Goal: Find specific page/section: Find specific page/section

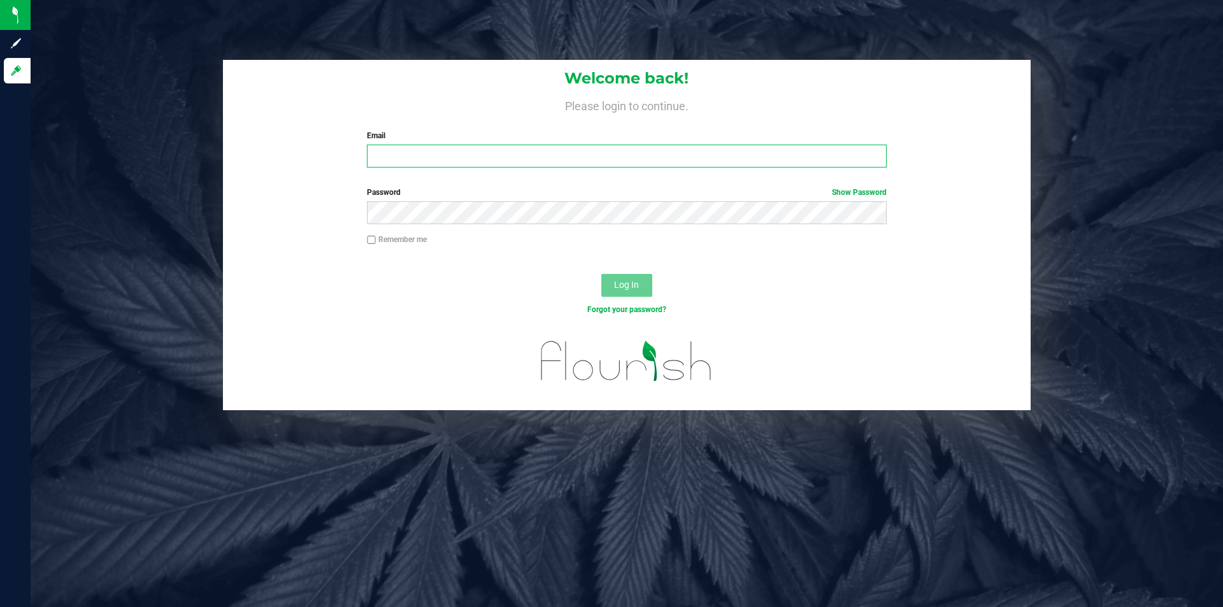
drag, startPoint x: 787, startPoint y: 152, endPoint x: 799, endPoint y: 169, distance: 21.2
click at [799, 169] on div "Welcome back! Please login to continue. Email Required Please format your email…" at bounding box center [627, 119] width 808 height 118
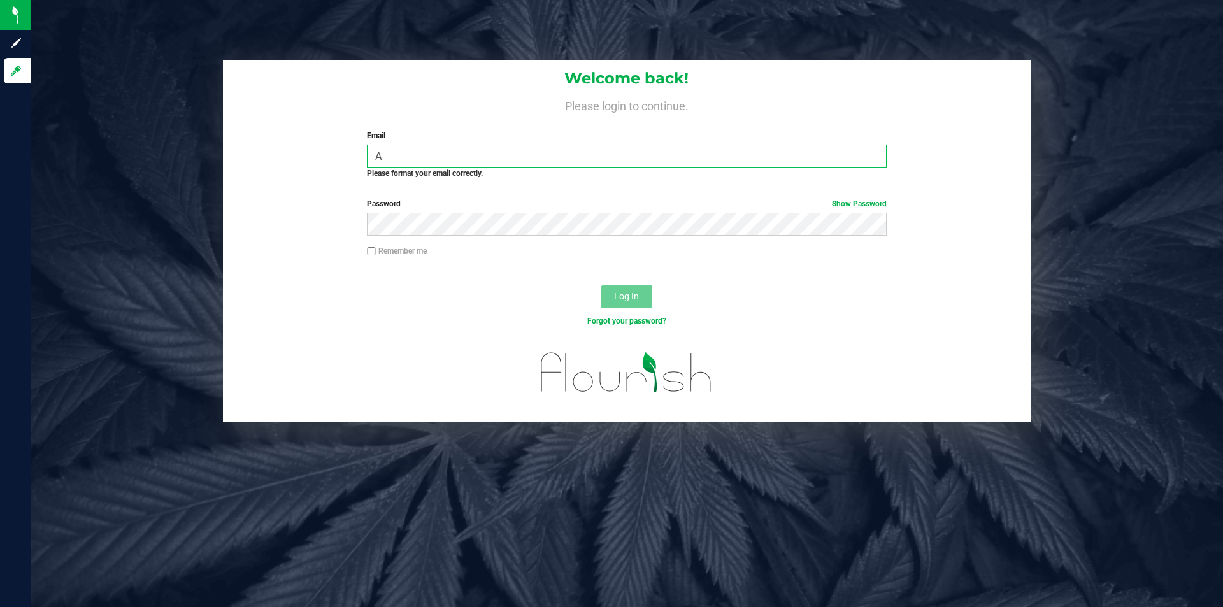
type input "[EMAIL_ADDRESS][DOMAIN_NAME]"
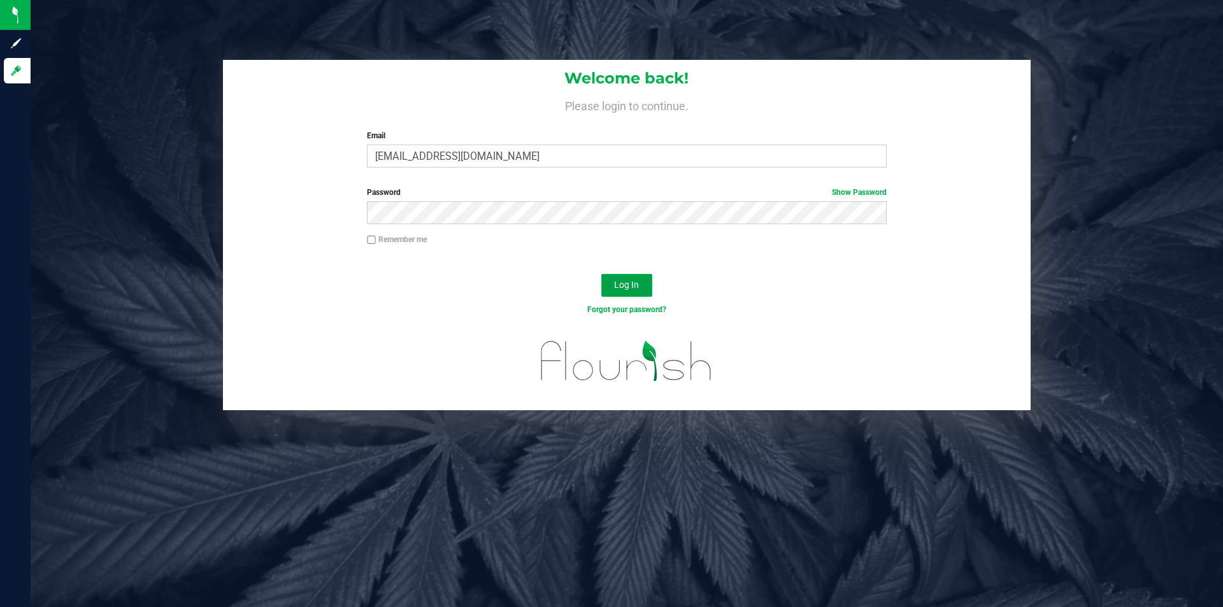
click at [640, 278] on button "Log In" at bounding box center [626, 285] width 51 height 23
click at [852, 194] on link "Show Password" at bounding box center [859, 192] width 55 height 9
click at [637, 278] on button "Log In" at bounding box center [626, 285] width 51 height 23
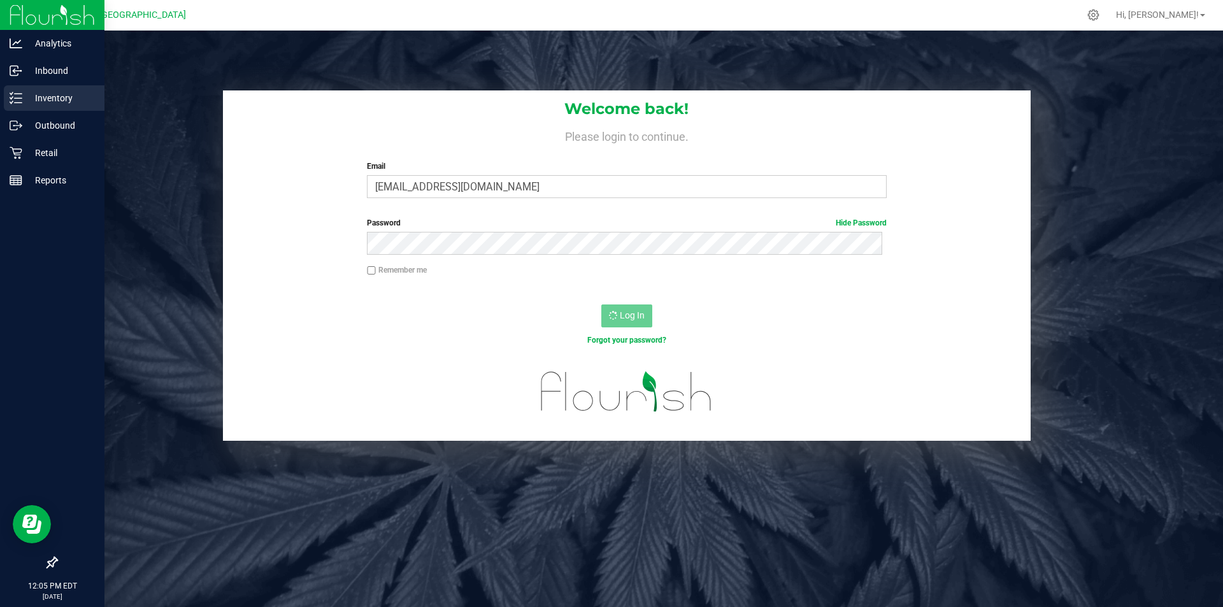
click at [69, 101] on p "Inventory" at bounding box center [60, 97] width 76 height 15
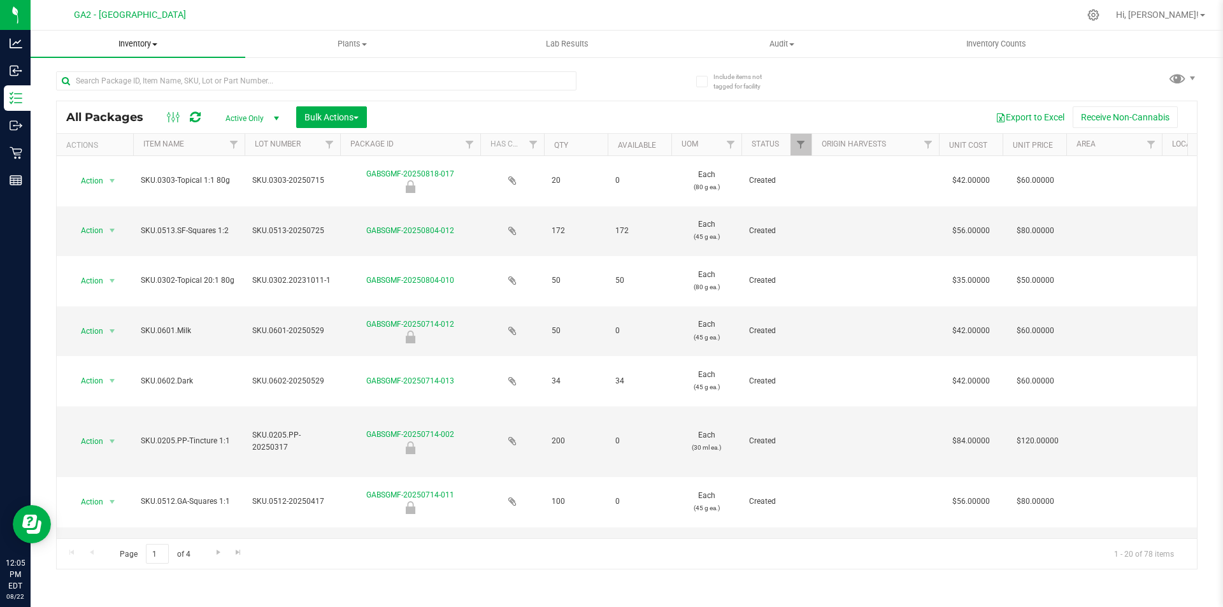
click at [138, 48] on span "Inventory" at bounding box center [138, 43] width 215 height 11
click at [133, 95] on li "All inventory" at bounding box center [138, 92] width 215 height 15
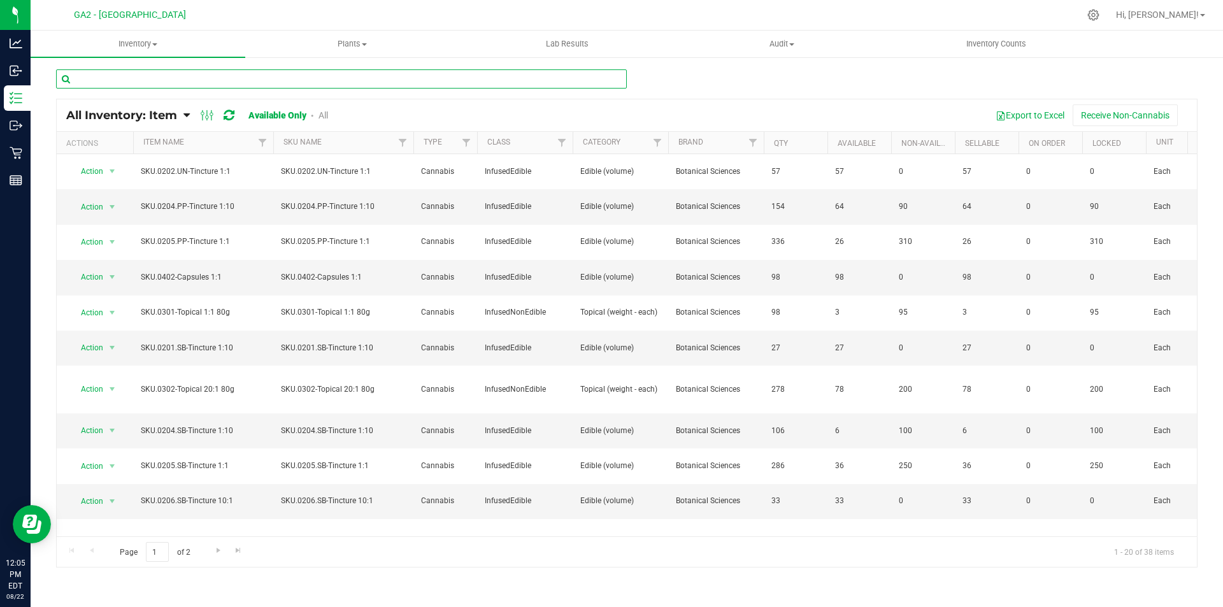
click at [397, 80] on input "text" at bounding box center [341, 78] width 571 height 19
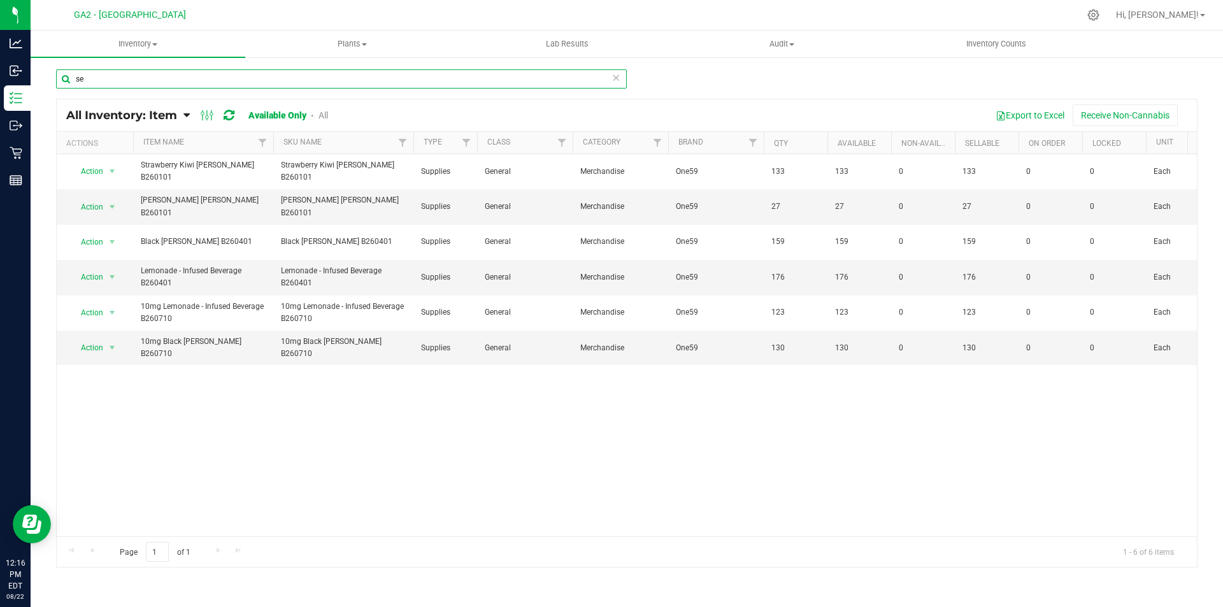
type input "se"
